Goal: Information Seeking & Learning: Learn about a topic

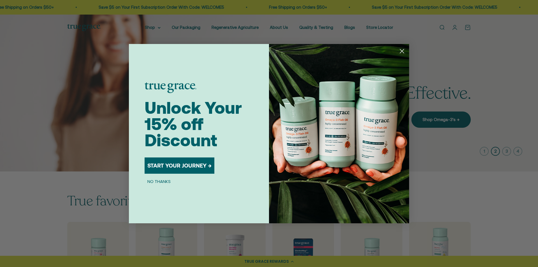
click at [402, 50] on icon "Close dialog" at bounding box center [402, 51] width 4 height 4
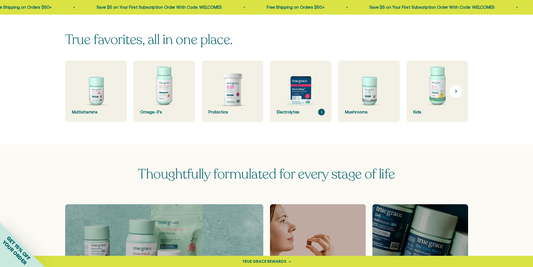
scroll to position [168, 0]
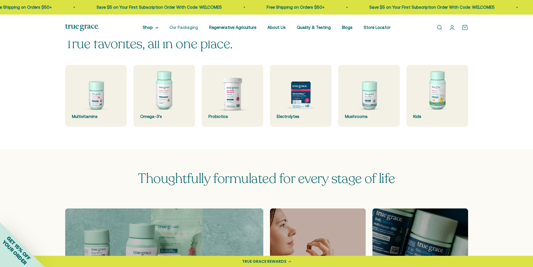
click at [186, 27] on link "Our Packaging" at bounding box center [184, 27] width 29 height 5
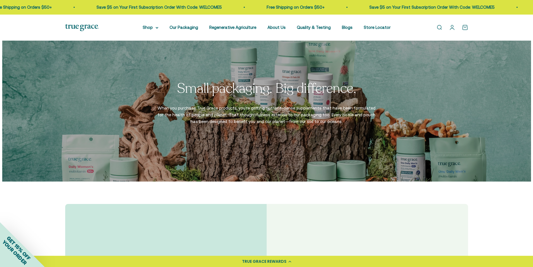
scroll to position [924, 0]
